Goal: Task Accomplishment & Management: Manage account settings

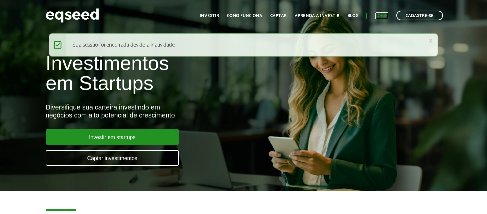
click at [384, 16] on link "Login" at bounding box center [381, 16] width 13 height 4
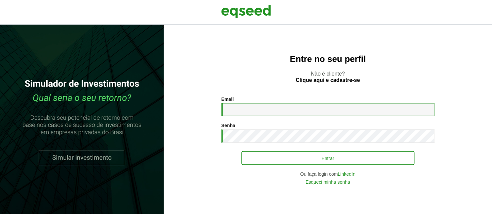
type input "**********"
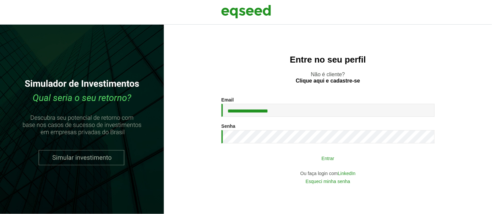
click at [315, 154] on button "Entrar" at bounding box center [328, 158] width 173 height 13
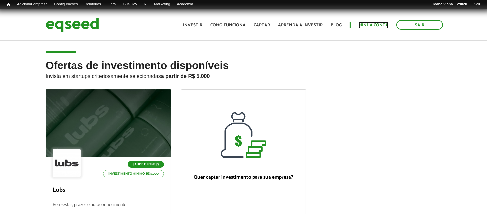
click at [385, 23] on link "Minha conta" at bounding box center [374, 25] width 30 height 4
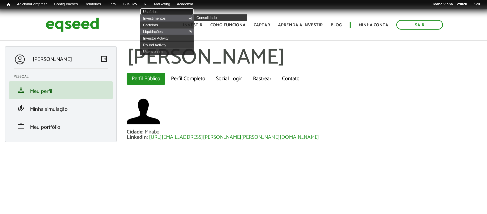
click at [169, 12] on link "Usuários" at bounding box center [166, 11] width 53 height 7
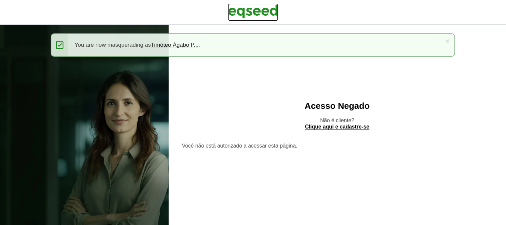
click at [244, 8] on img at bounding box center [253, 11] width 50 height 17
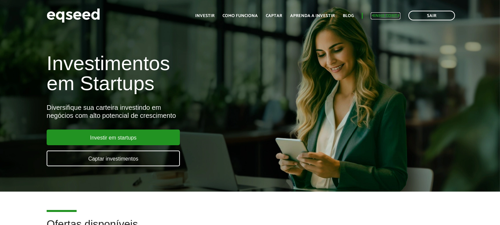
click at [385, 17] on link "Minha conta" at bounding box center [386, 16] width 30 height 4
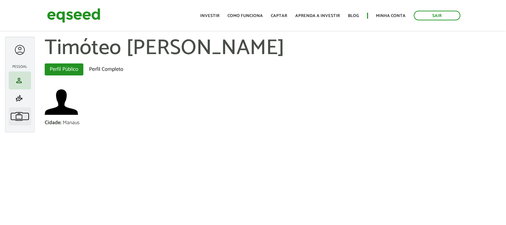
click at [22, 112] on span "work" at bounding box center [19, 116] width 8 height 8
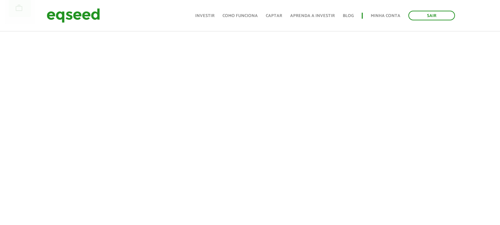
scroll to position [111, 0]
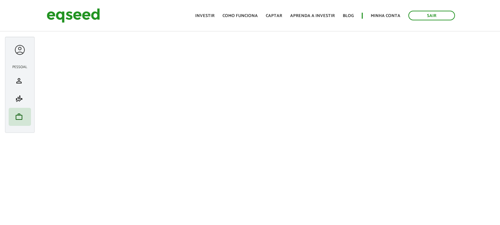
click at [15, 47] on div at bounding box center [20, 50] width 12 height 12
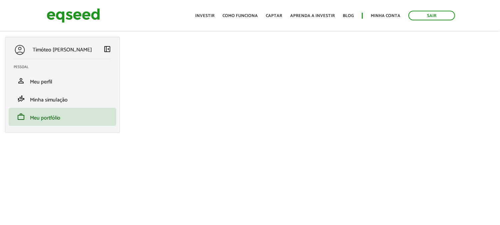
click at [104, 49] on span "left_panel_close" at bounding box center [107, 49] width 8 height 8
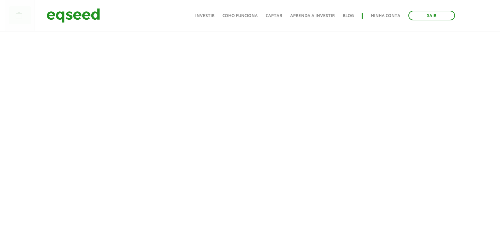
scroll to position [111, 0]
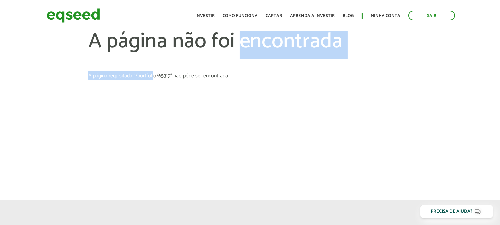
drag, startPoint x: 133, startPoint y: 75, endPoint x: 254, endPoint y: 77, distance: 121.7
click at [245, 71] on section "A página não foi encontrada A página requisitada "/portfolio/65319" não pôde se…" at bounding box center [250, 54] width 324 height 49
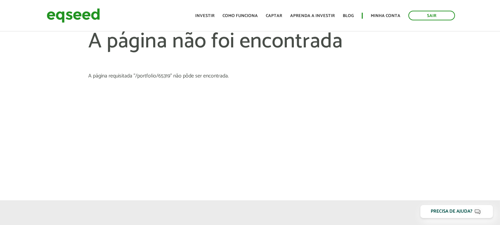
click at [261, 79] on article "A página não foi encontrada A página requisitada "/portfolio/65319" não pôde se…" at bounding box center [250, 100] width 500 height 200
